Goal: Navigation & Orientation: Understand site structure

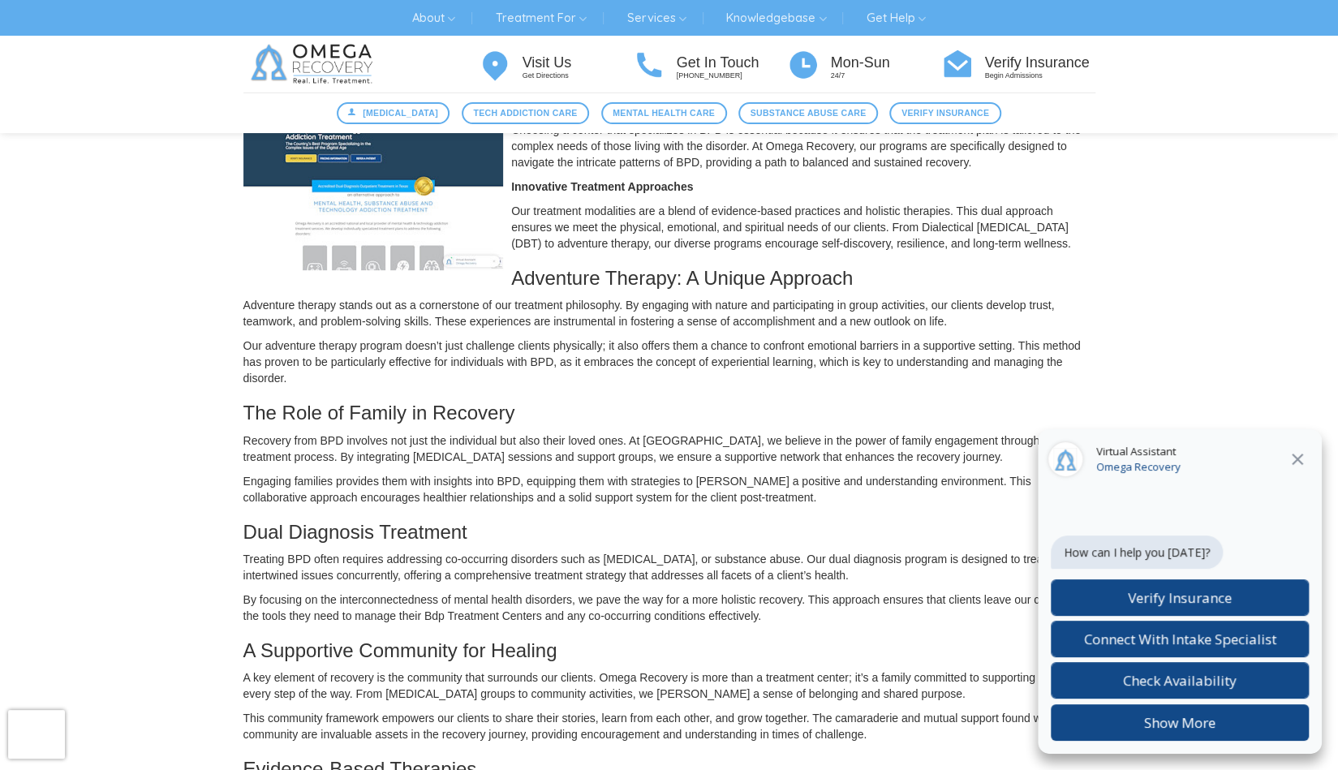
scroll to position [406, 0]
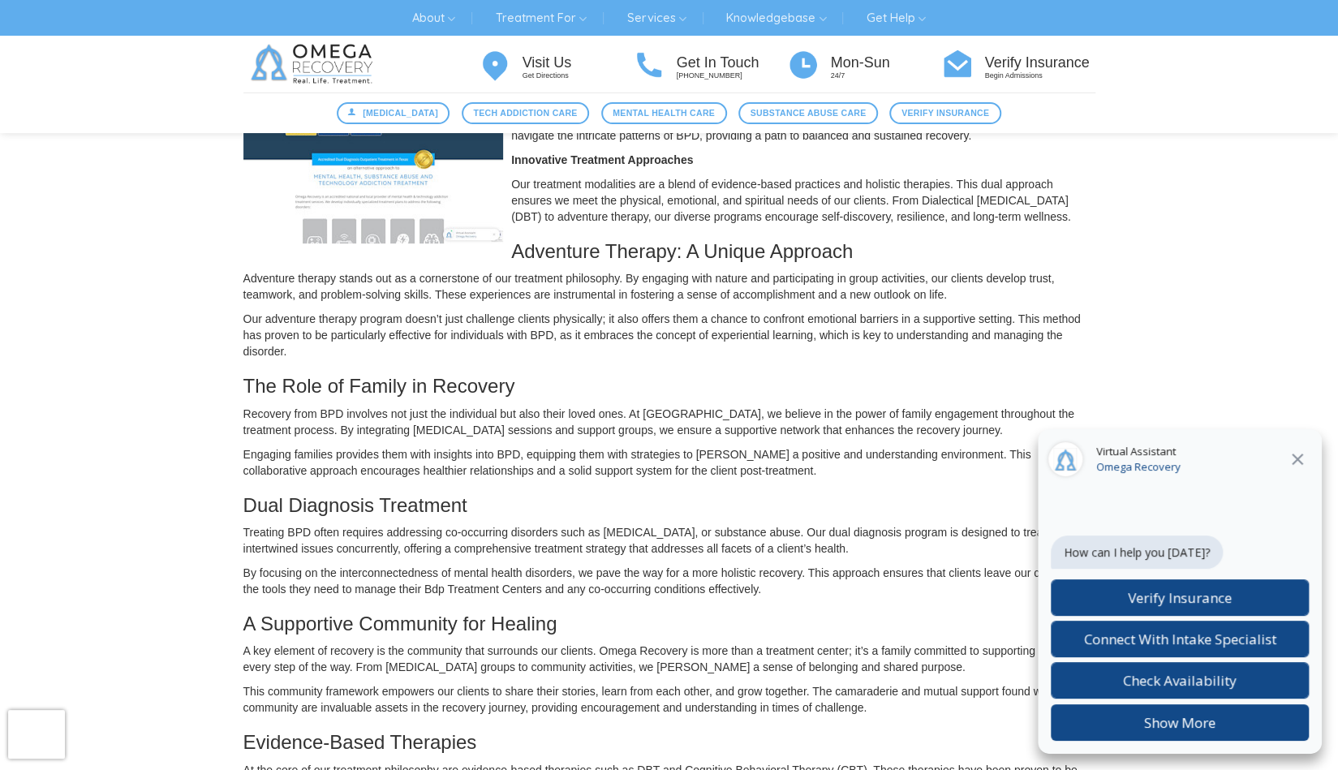
click at [1301, 463] on icon at bounding box center [1297, 459] width 11 height 11
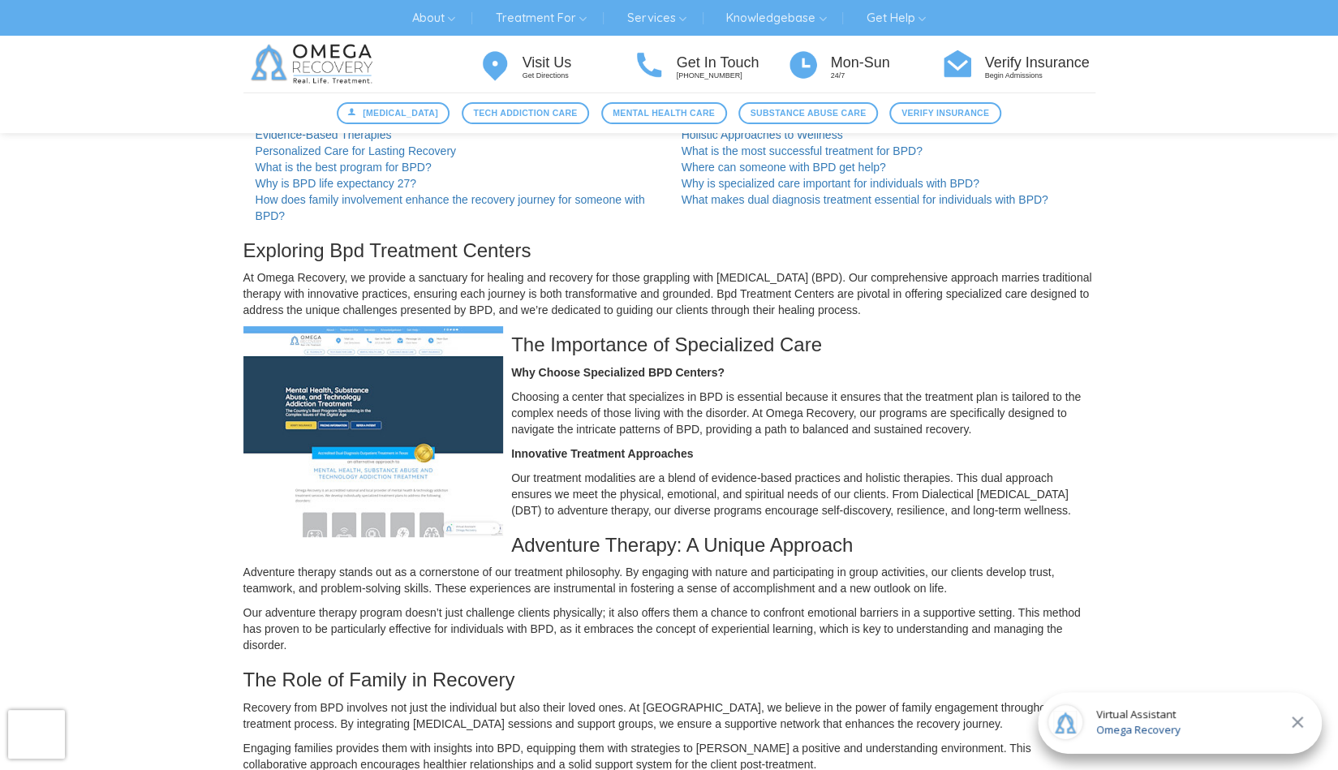
scroll to position [0, 0]
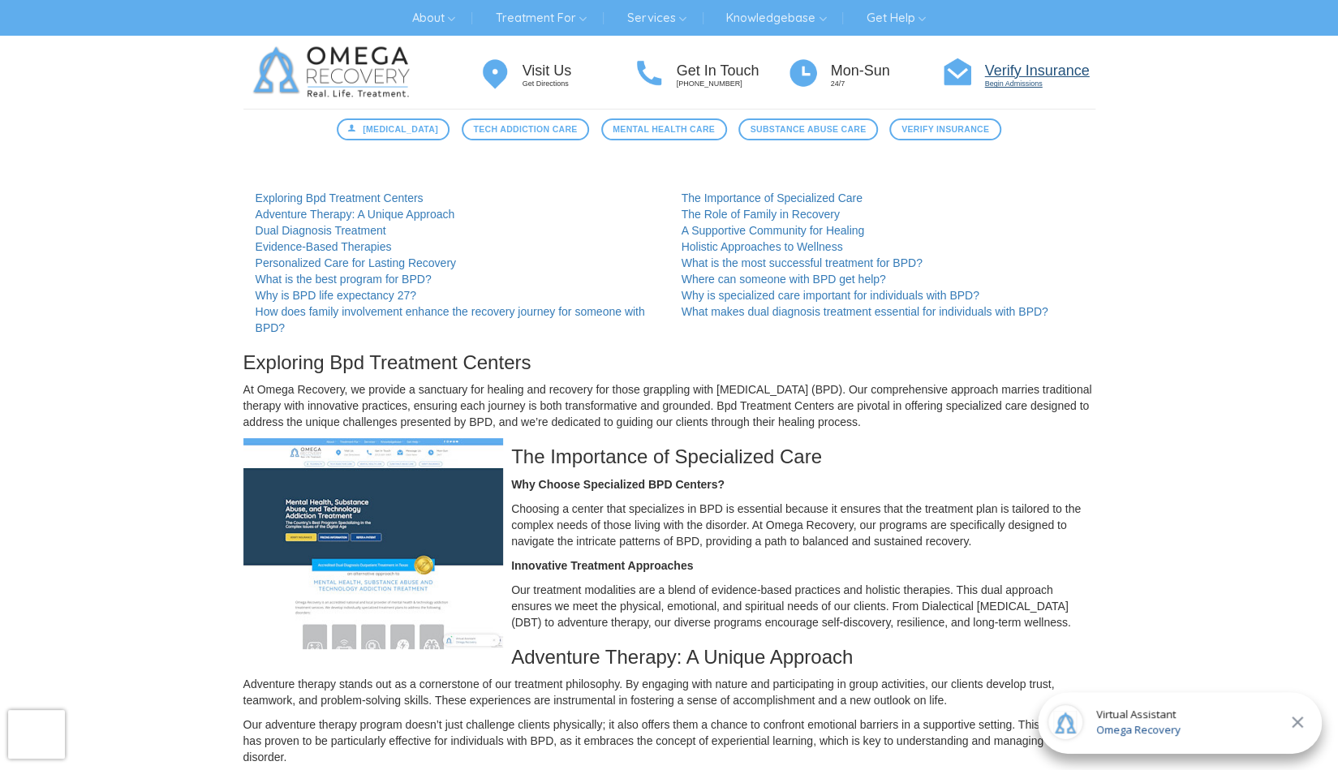
click at [1030, 68] on h4 "Verify Insurance" at bounding box center [1040, 71] width 110 height 16
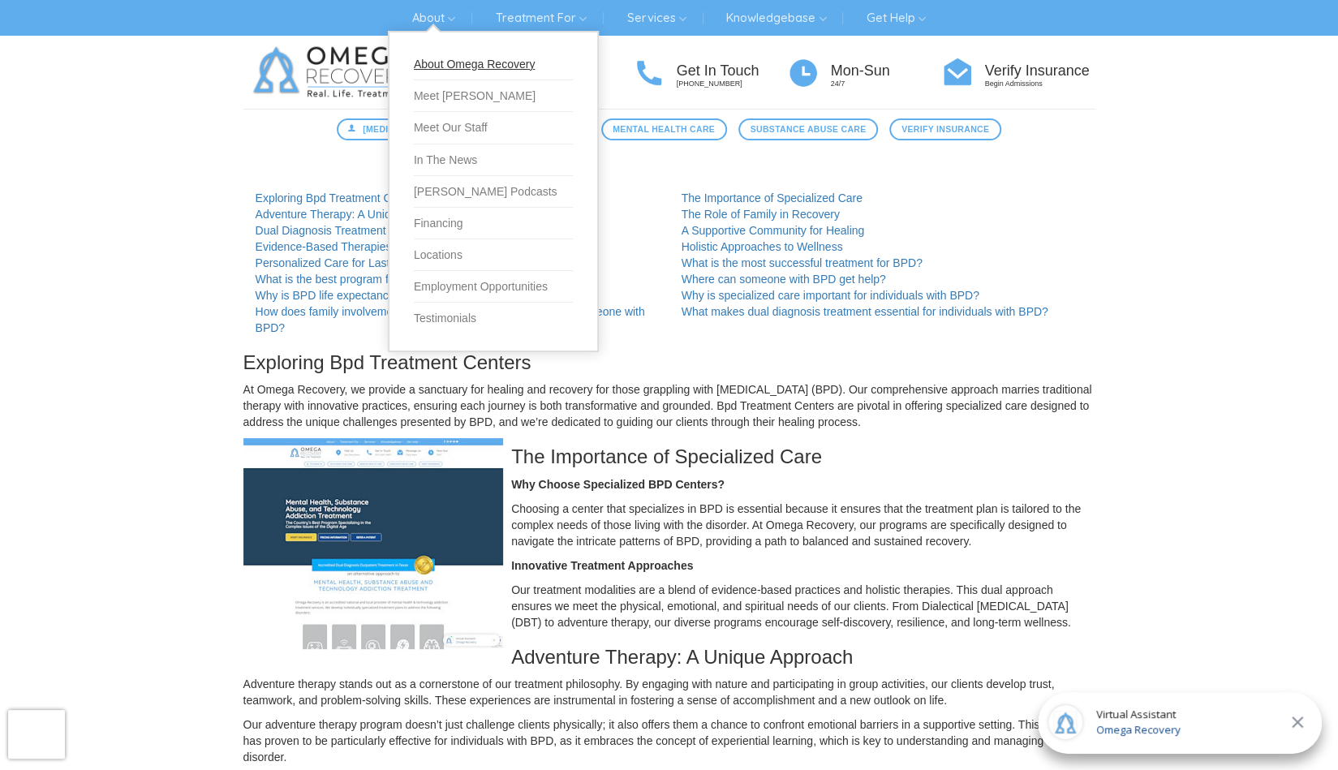
click at [425, 58] on link "About Omega Recovery" at bounding box center [493, 65] width 159 height 32
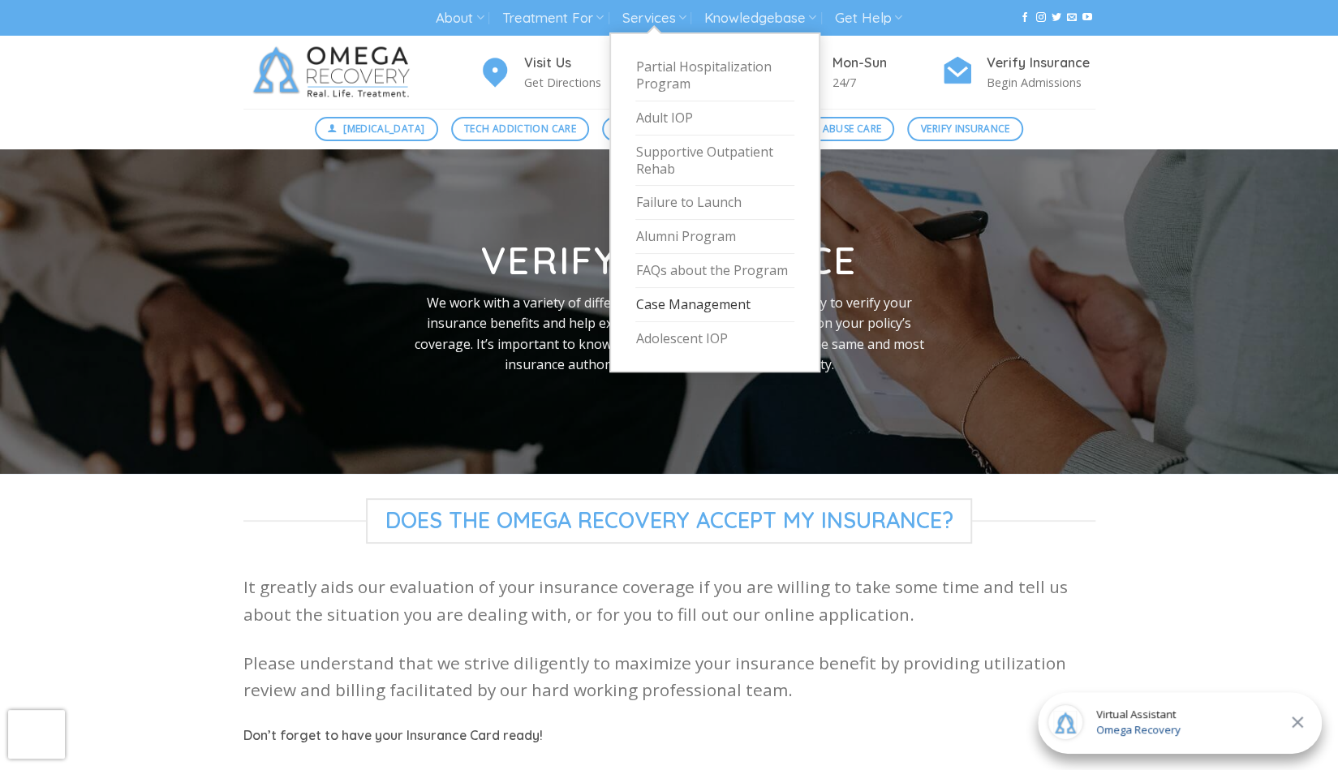
click at [683, 298] on link "Case Management" at bounding box center [715, 305] width 159 height 34
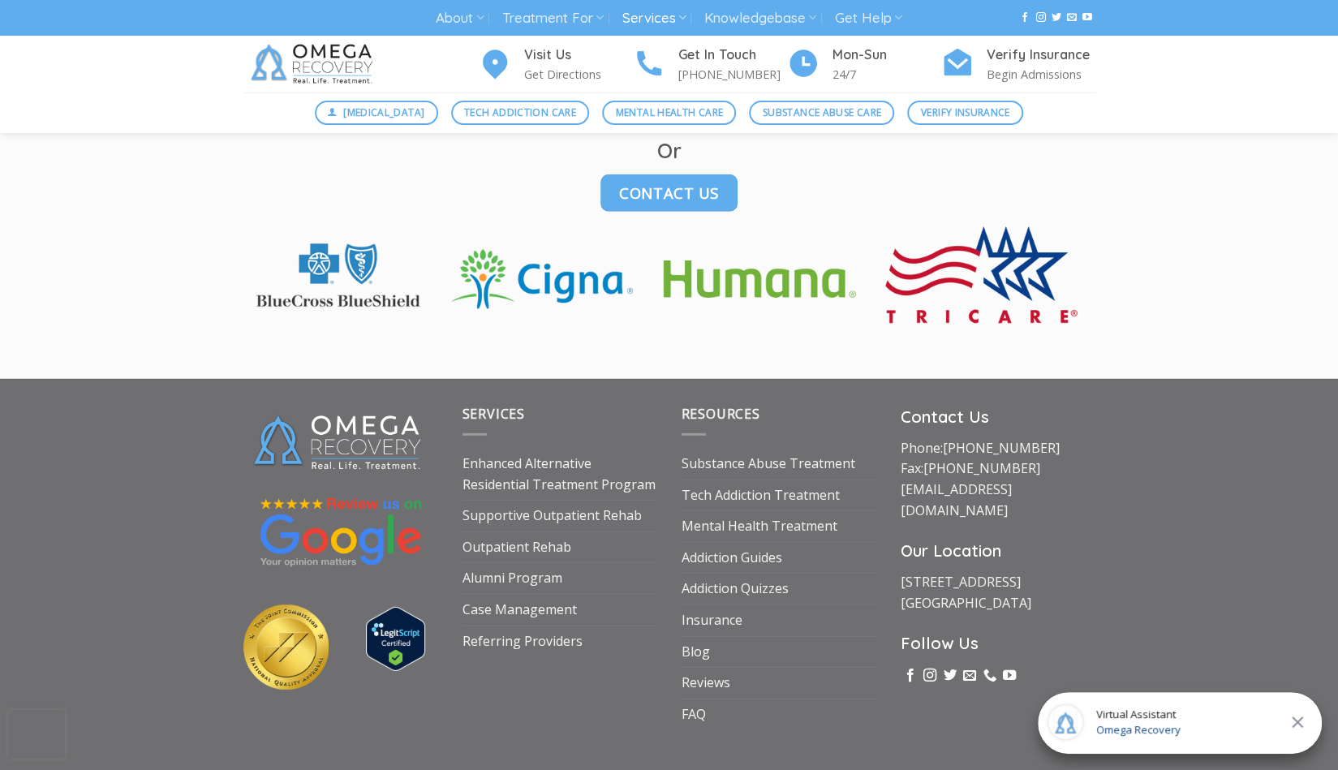
scroll to position [2883, 0]
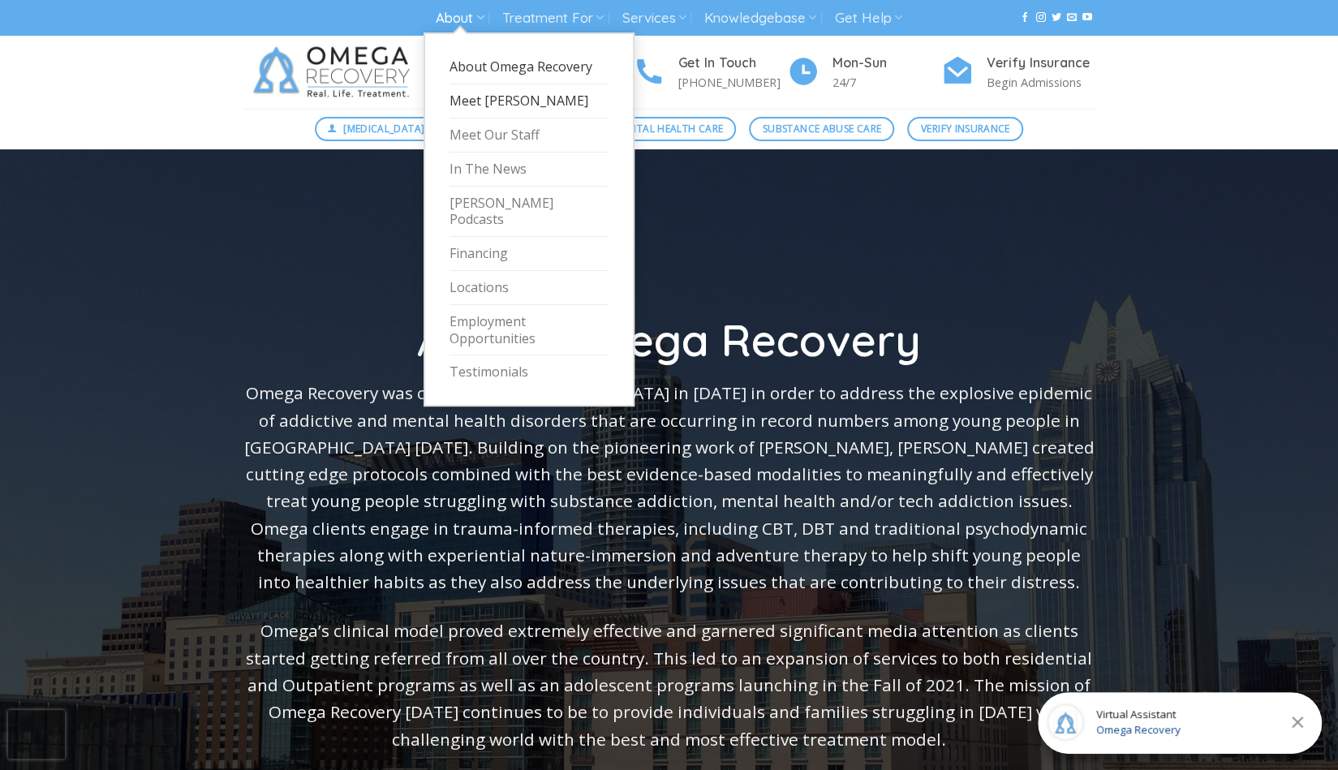
click at [465, 105] on link "Meet [PERSON_NAME]" at bounding box center [529, 101] width 159 height 34
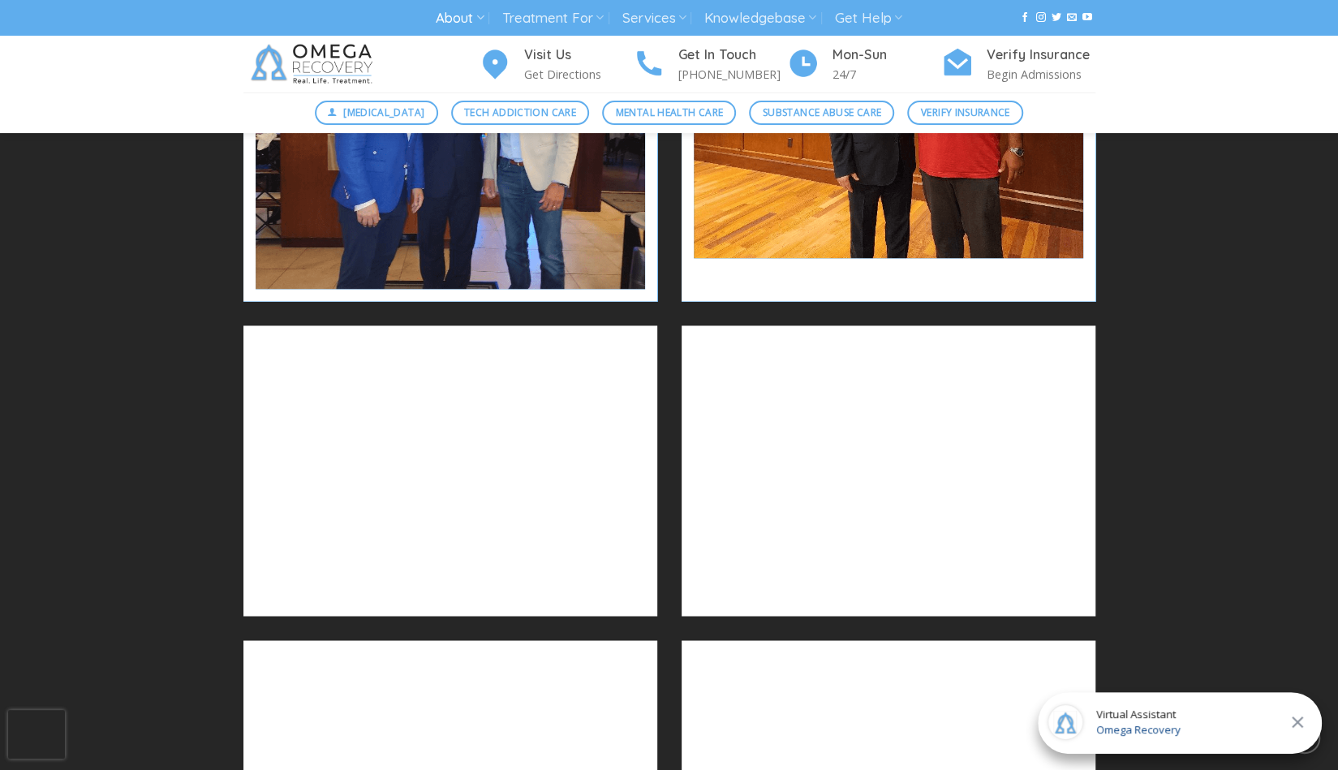
scroll to position [1299, 0]
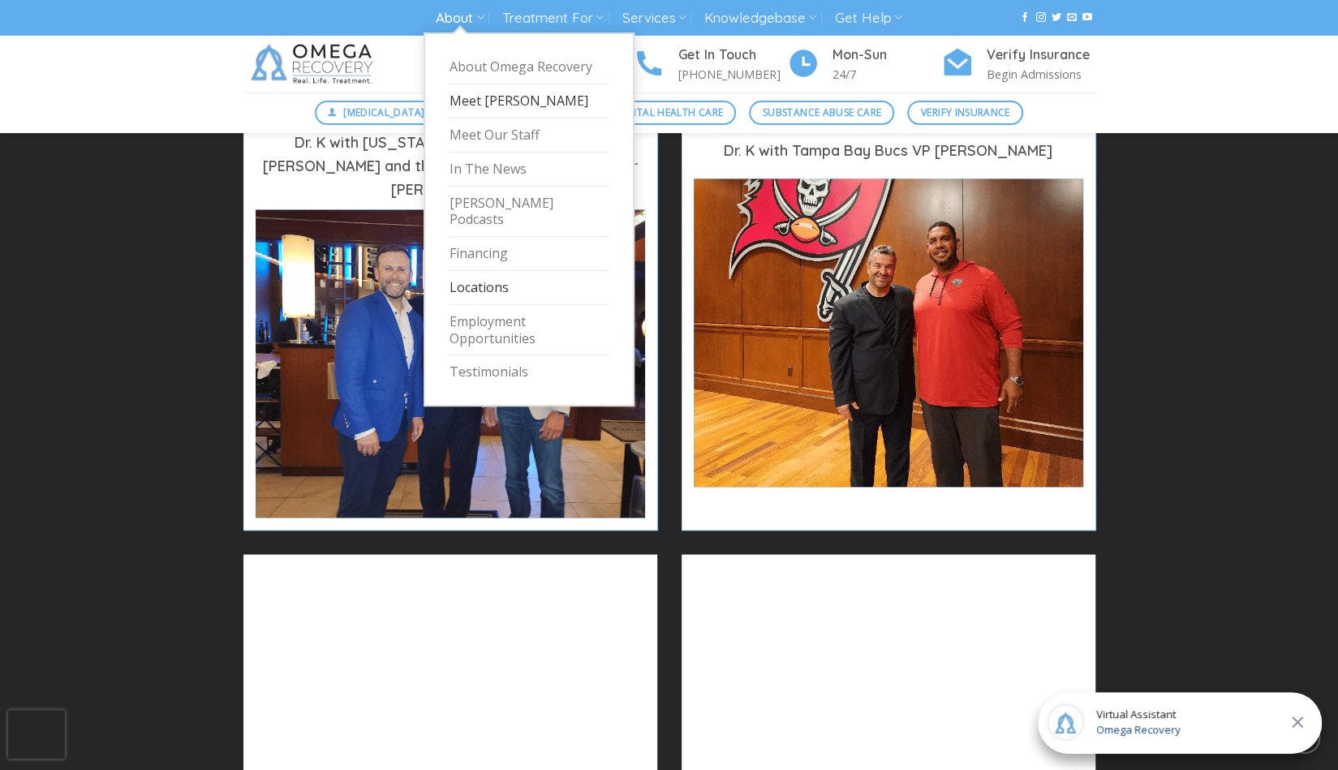
click at [486, 271] on link "Locations" at bounding box center [529, 288] width 159 height 34
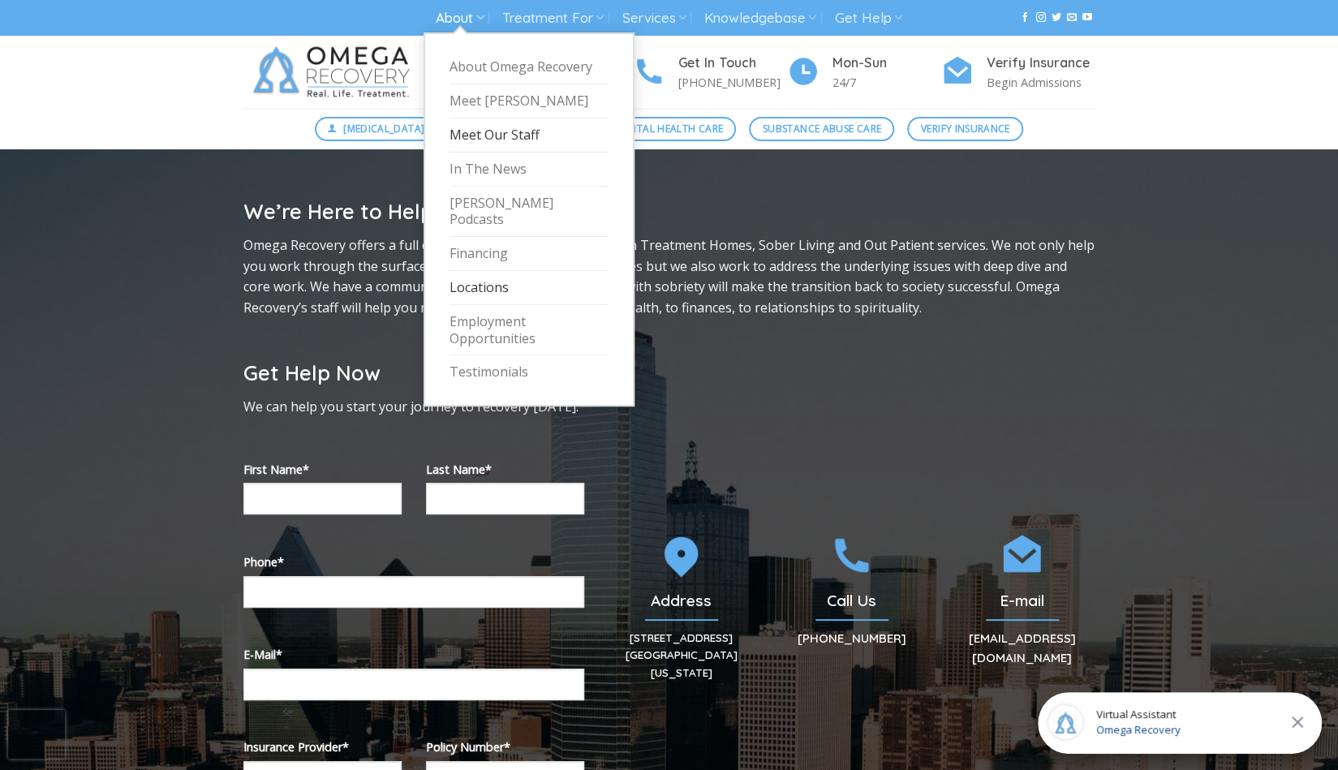
click at [479, 133] on link "Meet Our Staff" at bounding box center [529, 136] width 159 height 34
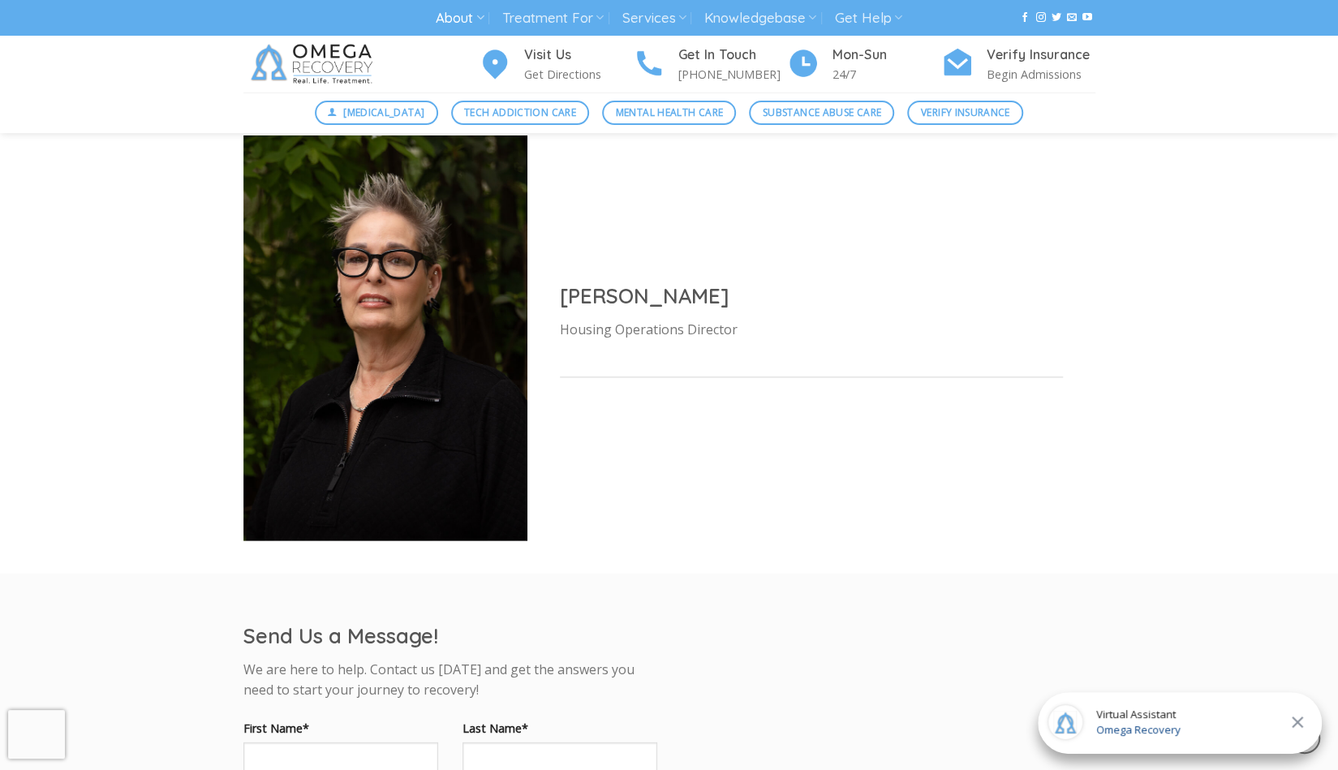
scroll to position [7062, 0]
